Goal: Use online tool/utility

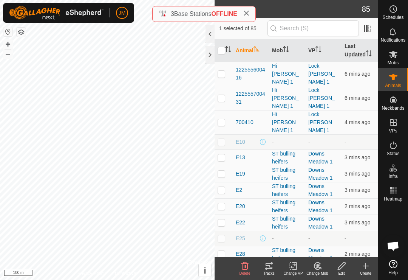
click at [270, 272] on div "Tracks" at bounding box center [269, 273] width 24 height 6
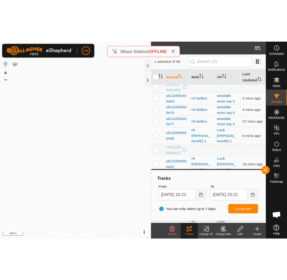
scroll to position [1121, 0]
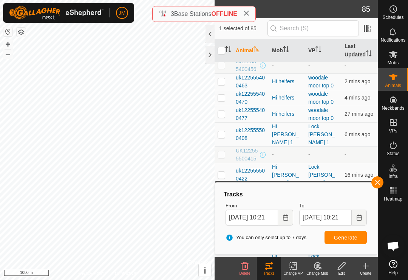
click at [210, 54] on div at bounding box center [210, 55] width 9 height 18
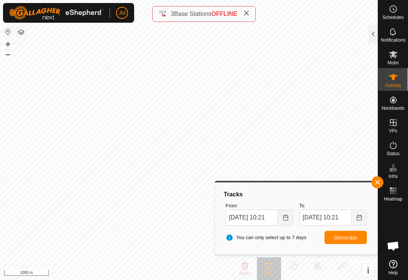
click at [376, 185] on span "button" at bounding box center [378, 182] width 6 height 6
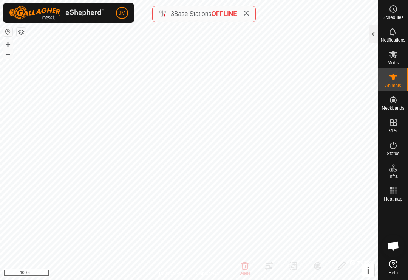
checkbox input "false"
checkbox input "true"
click at [373, 33] on div at bounding box center [373, 34] width 9 height 18
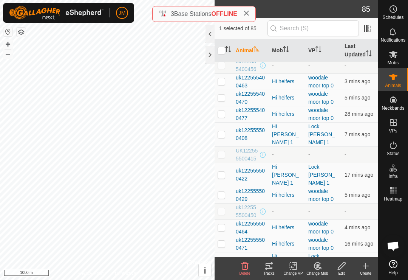
click at [272, 265] on icon at bounding box center [269, 265] width 9 height 9
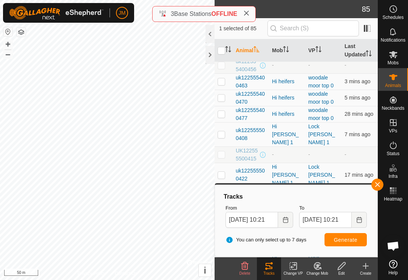
checkbox input "true"
checkbox input "false"
click at [349, 241] on span "Generate" at bounding box center [345, 240] width 23 height 6
click at [154, 61] on link "Logout" at bounding box center [157, 58] width 75 height 12
